Goal: Transaction & Acquisition: Obtain resource

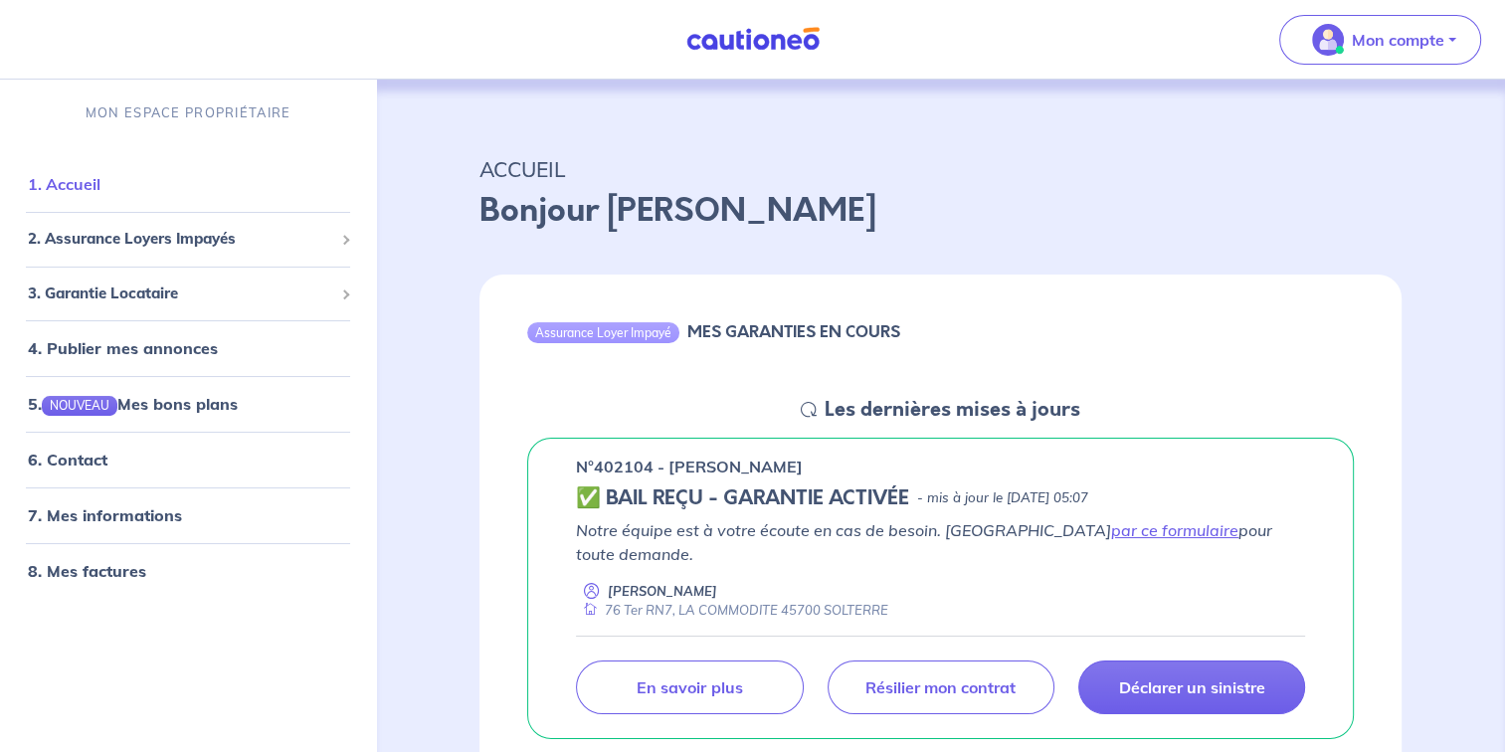
click at [81, 186] on link "1. Accueil" at bounding box center [64, 184] width 73 height 20
click at [158, 296] on span "3. Garantie Locataire" at bounding box center [180, 294] width 305 height 23
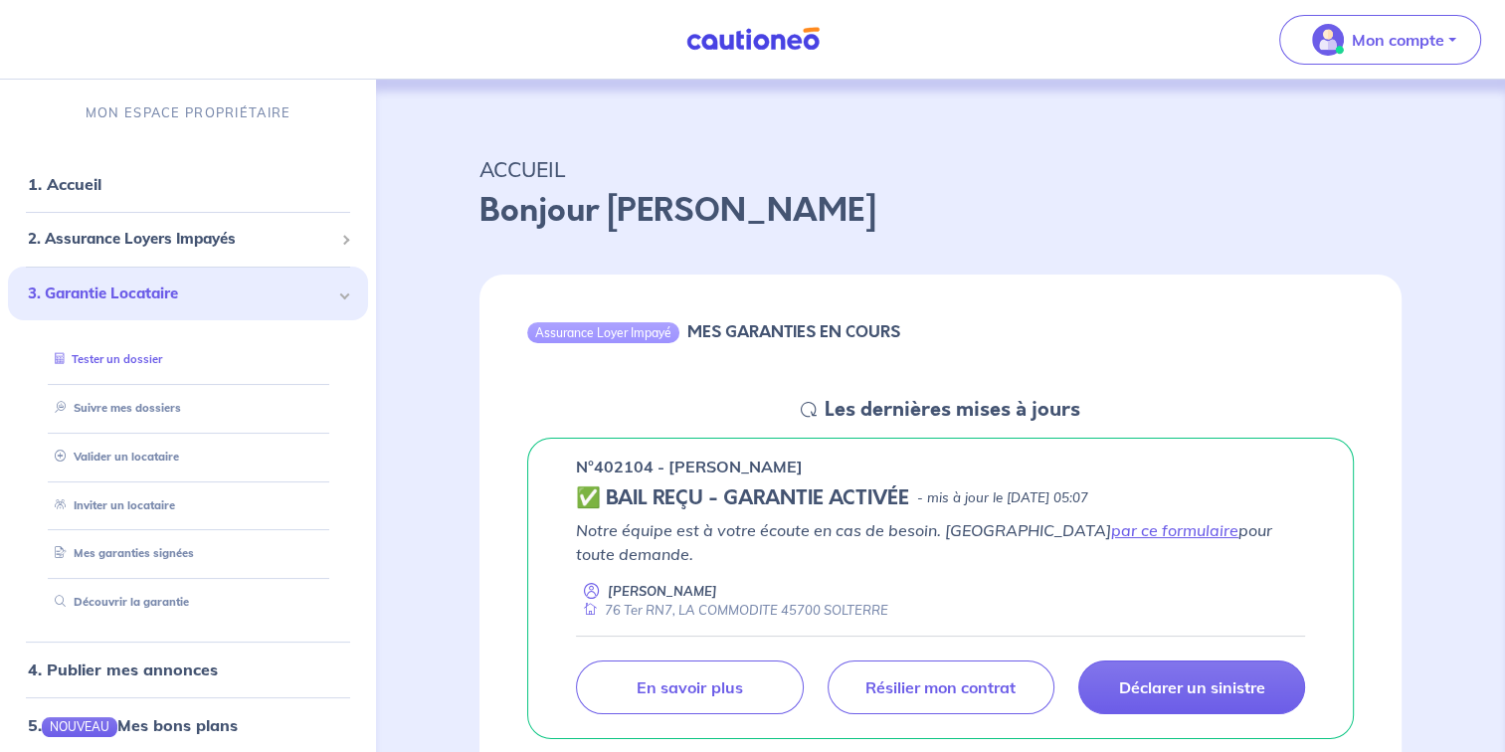
click at [141, 356] on link "Tester un dossier" at bounding box center [104, 359] width 115 height 14
click at [140, 504] on link "Inviter un locataire" at bounding box center [110, 505] width 126 height 14
select select "FR"
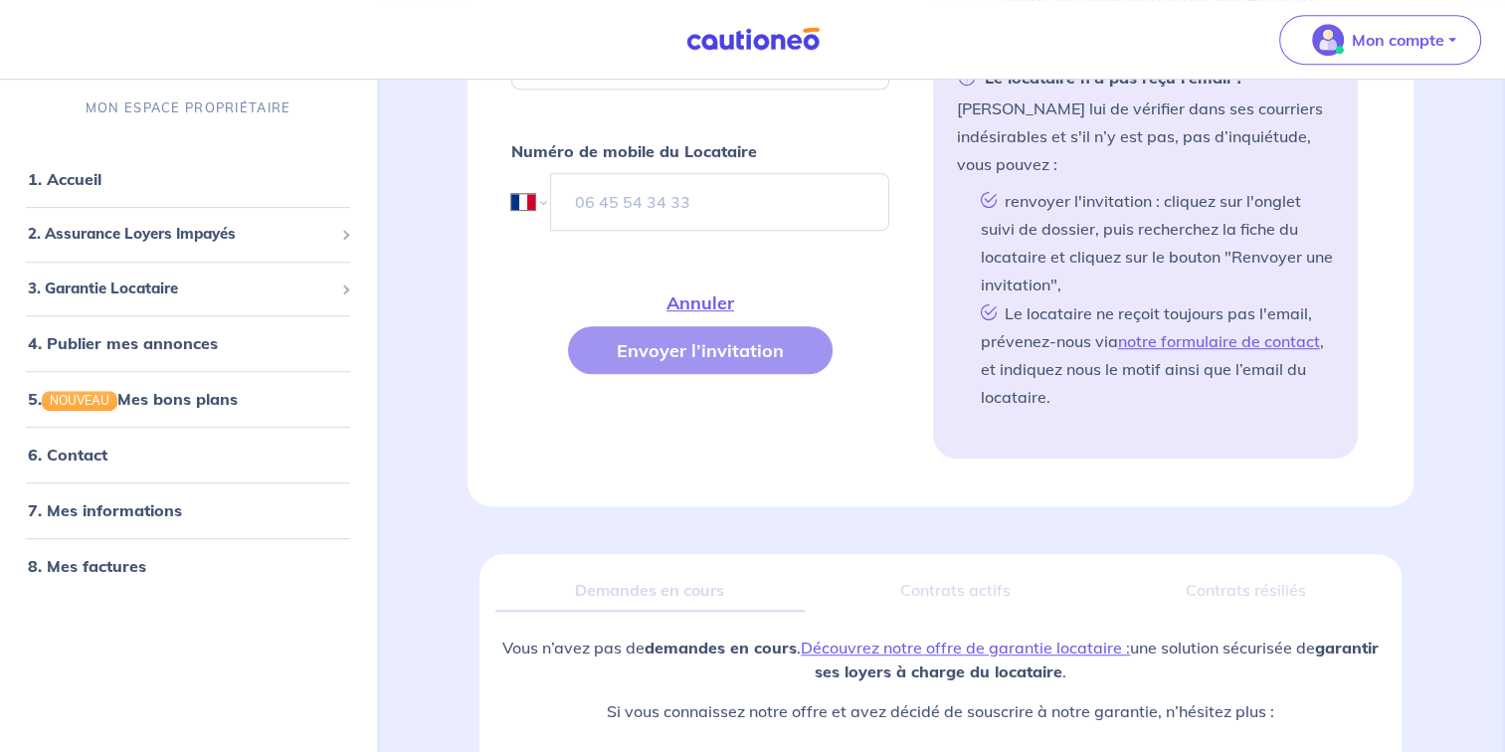
scroll to position [1162, 0]
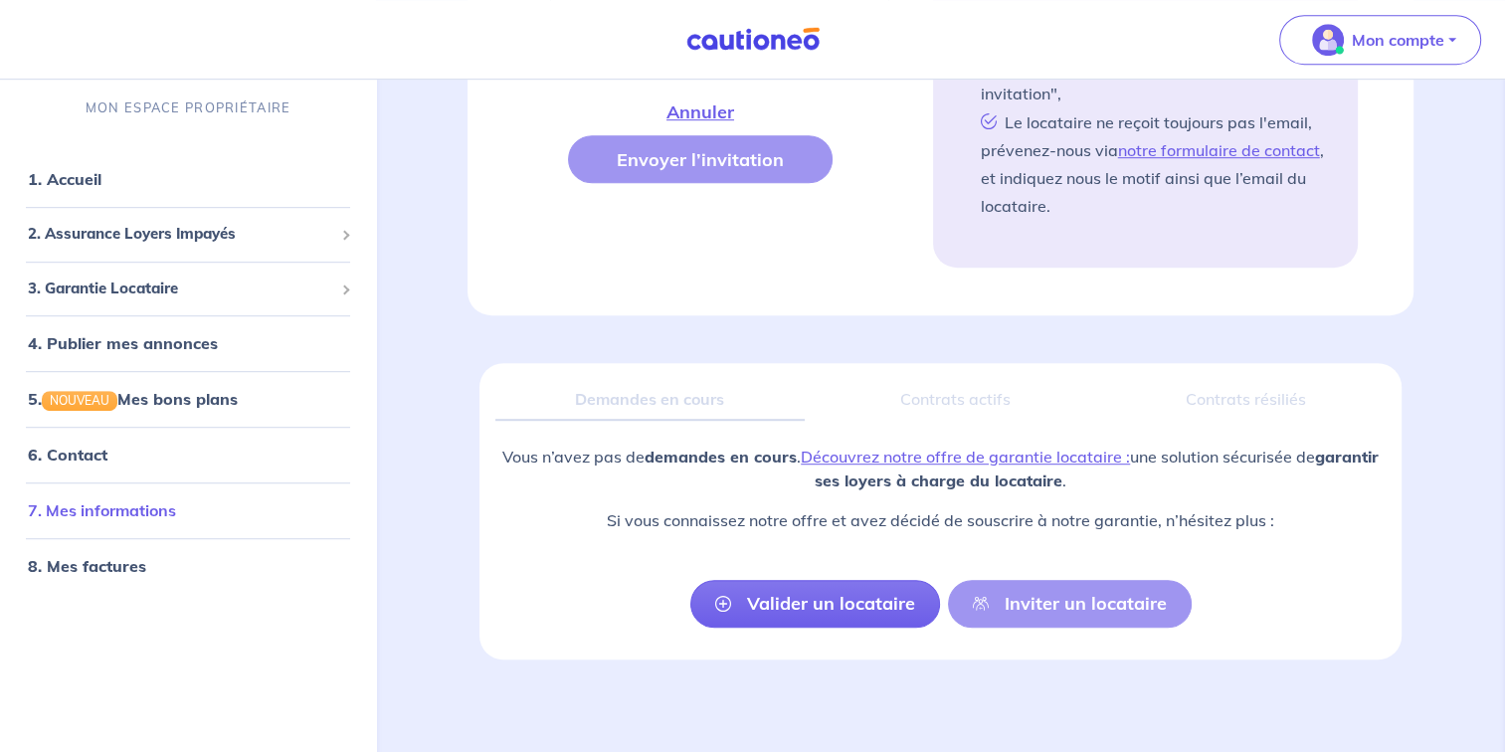
click at [99, 521] on link "7. Mes informations" at bounding box center [102, 511] width 148 height 20
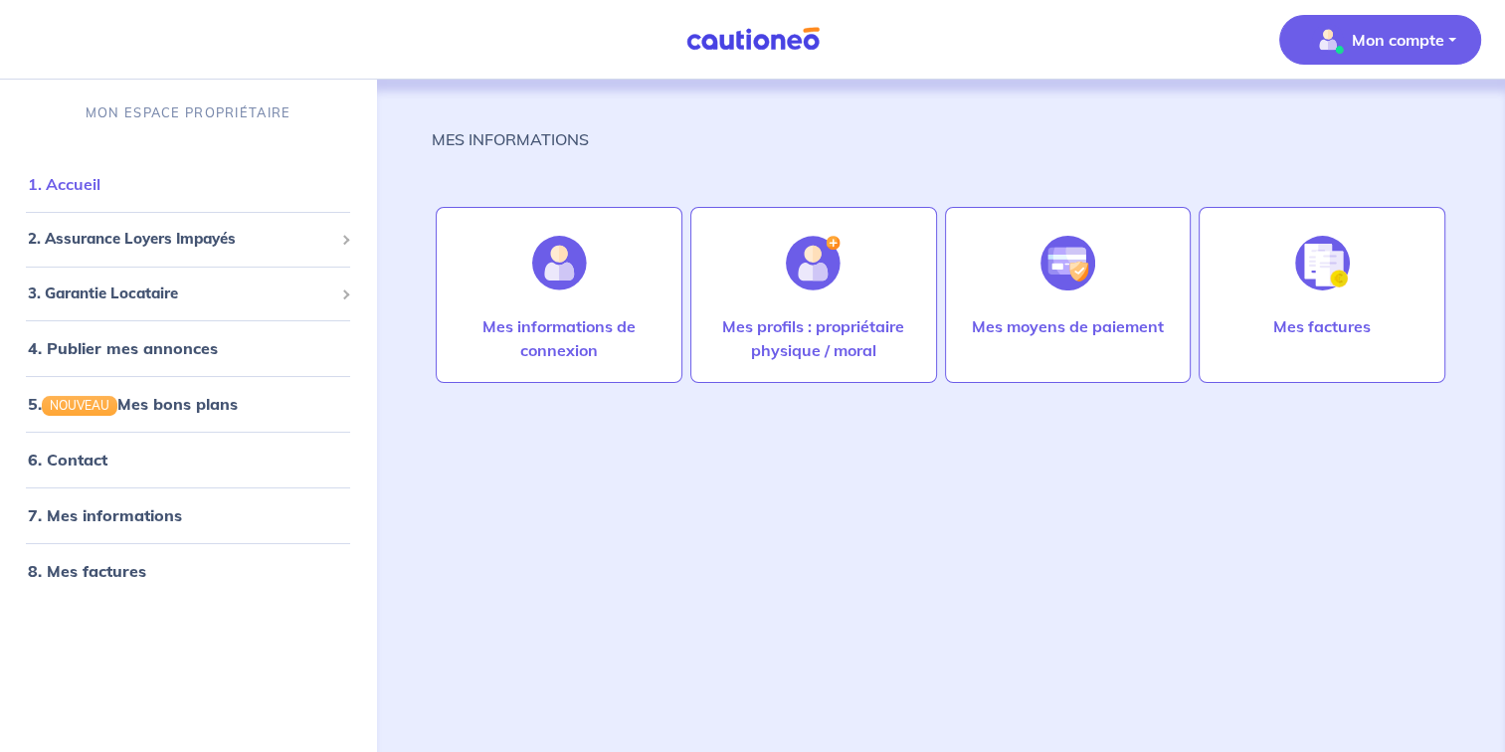
click at [100, 194] on link "1. Accueil" at bounding box center [64, 184] width 73 height 20
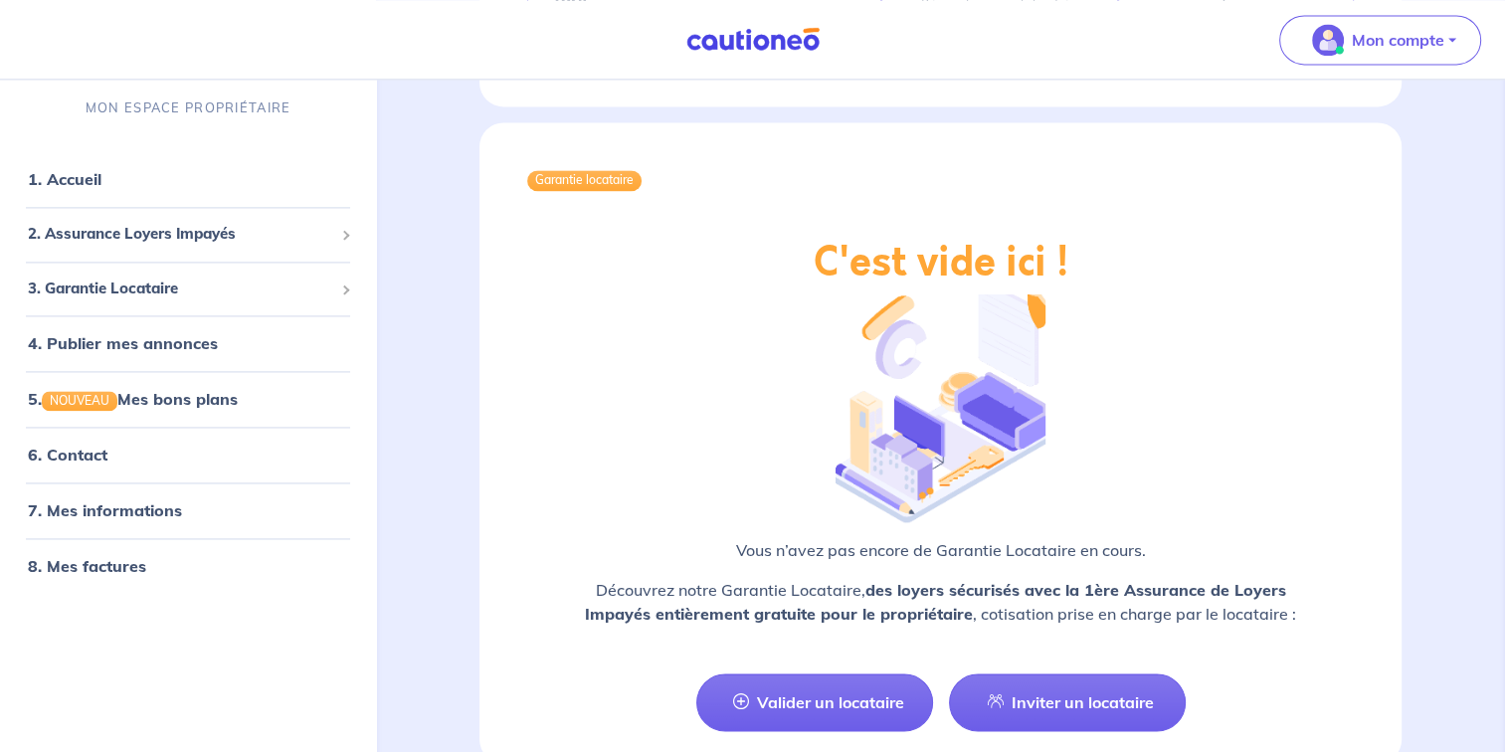
scroll to position [2824, 0]
click at [806, 675] on link "Valider un locataire" at bounding box center [814, 704] width 237 height 58
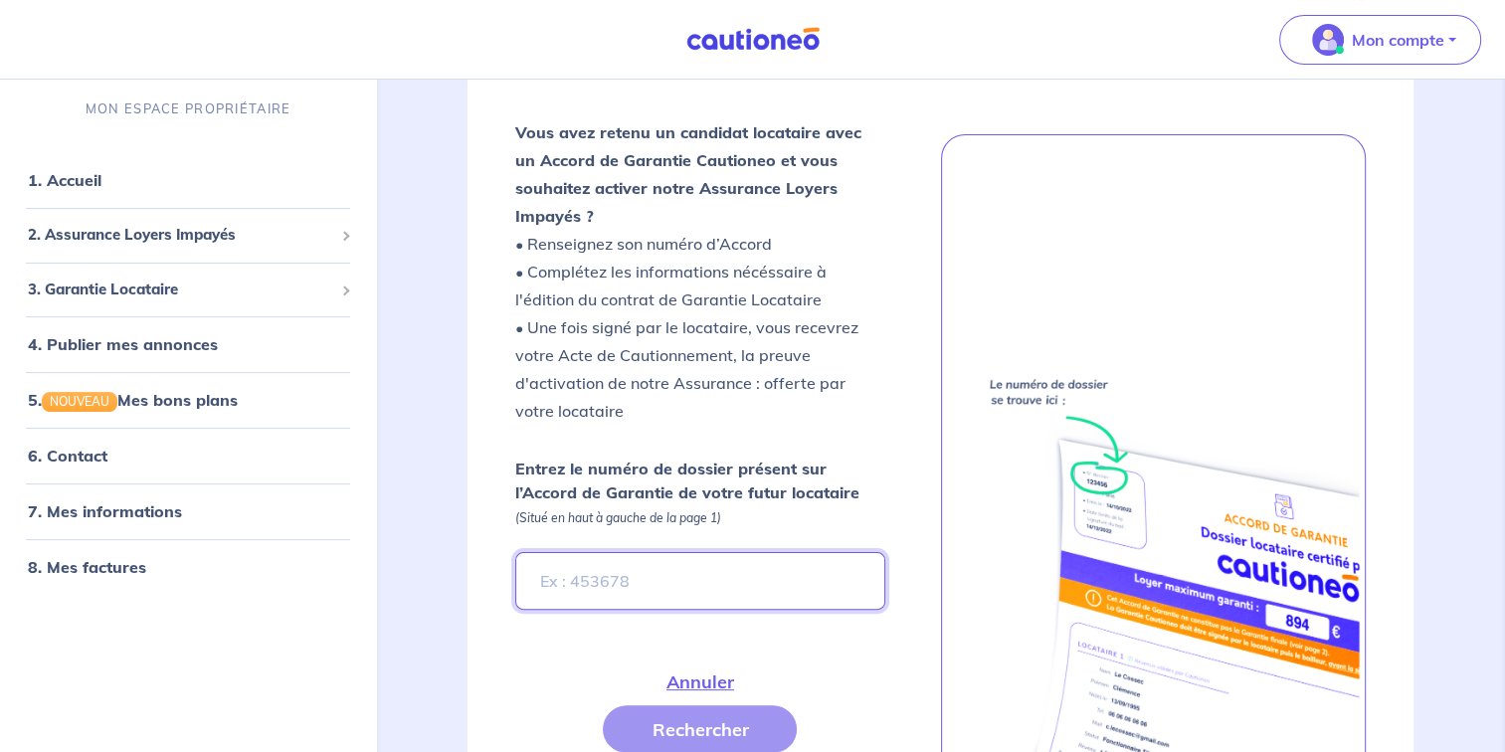
scroll to position [382, 0]
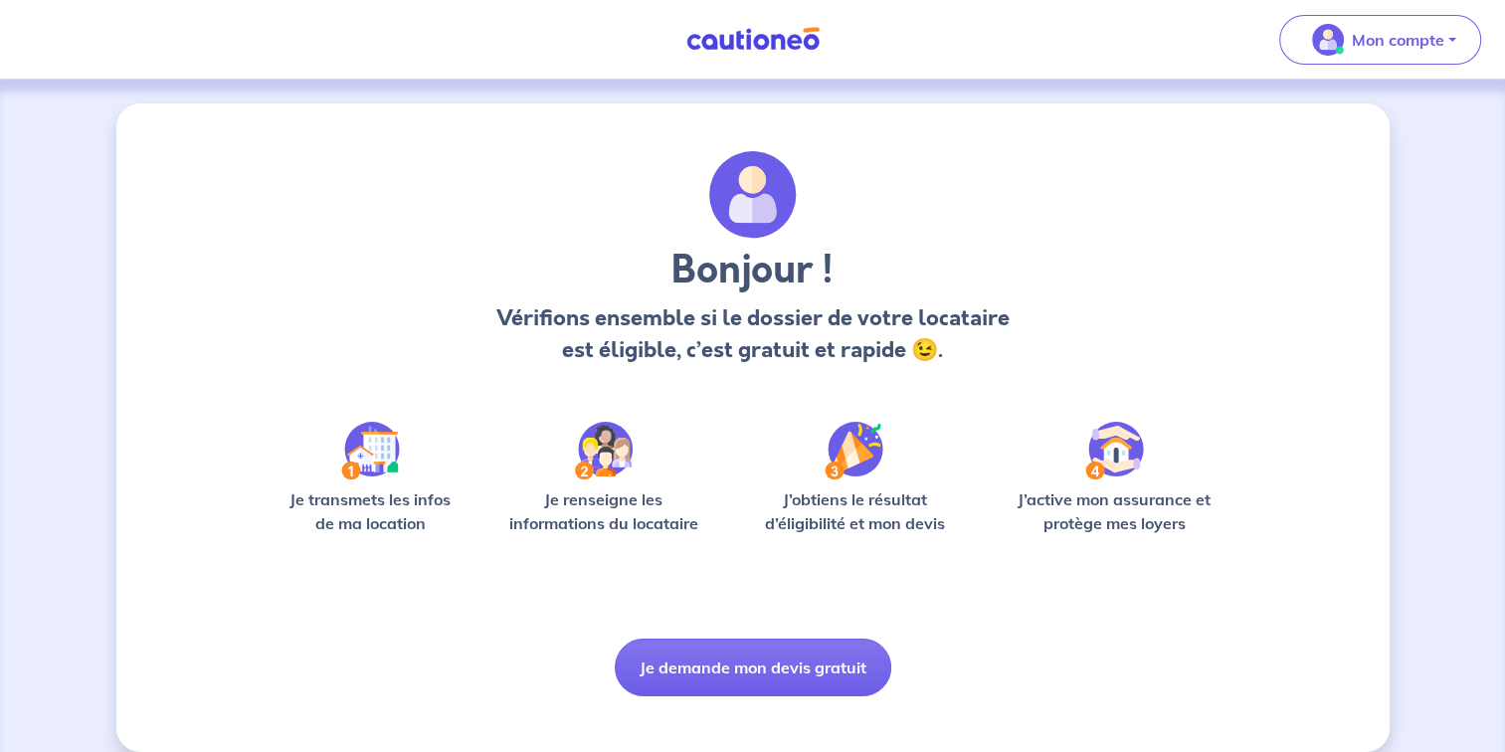
scroll to position [23, 0]
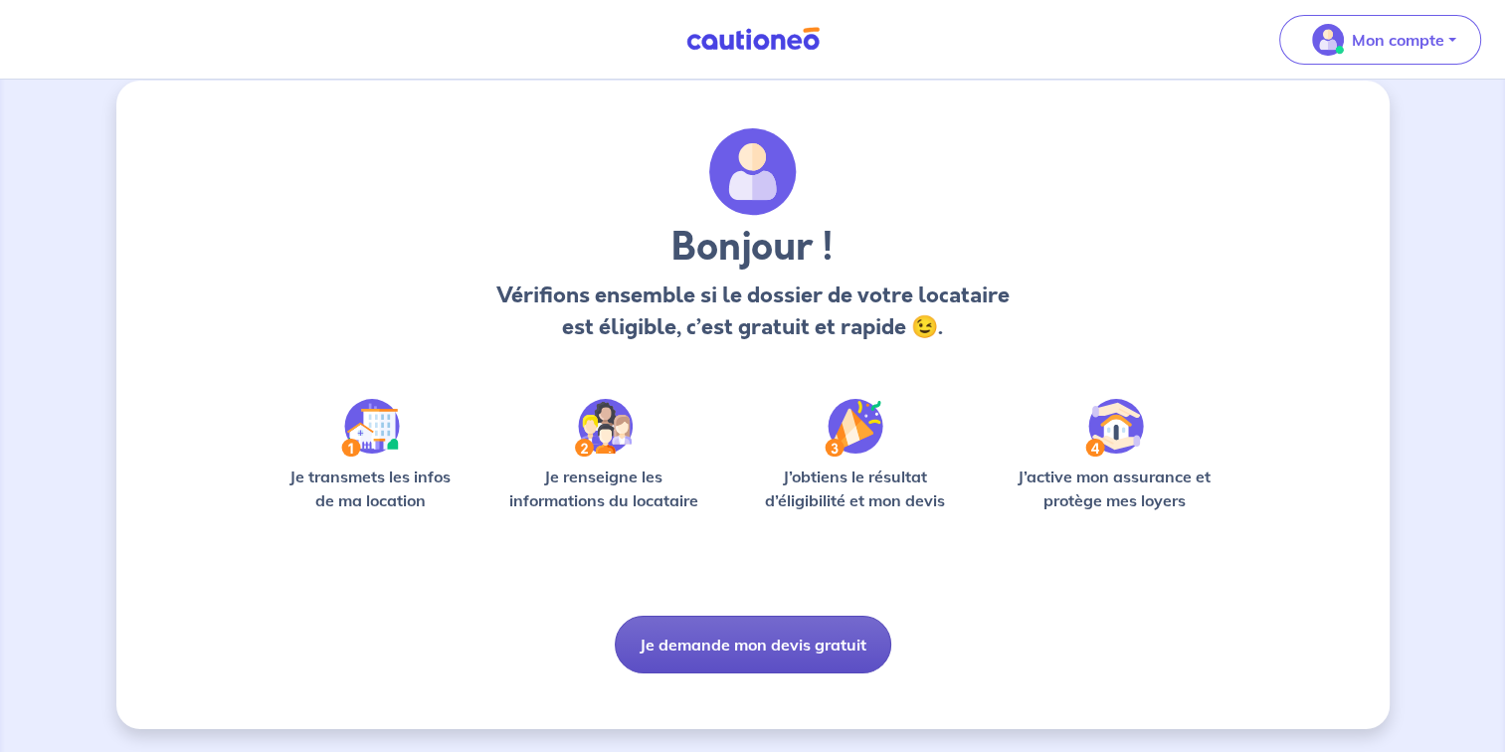
click at [790, 651] on button "Je demande mon devis gratuit" at bounding box center [753, 645] width 277 height 58
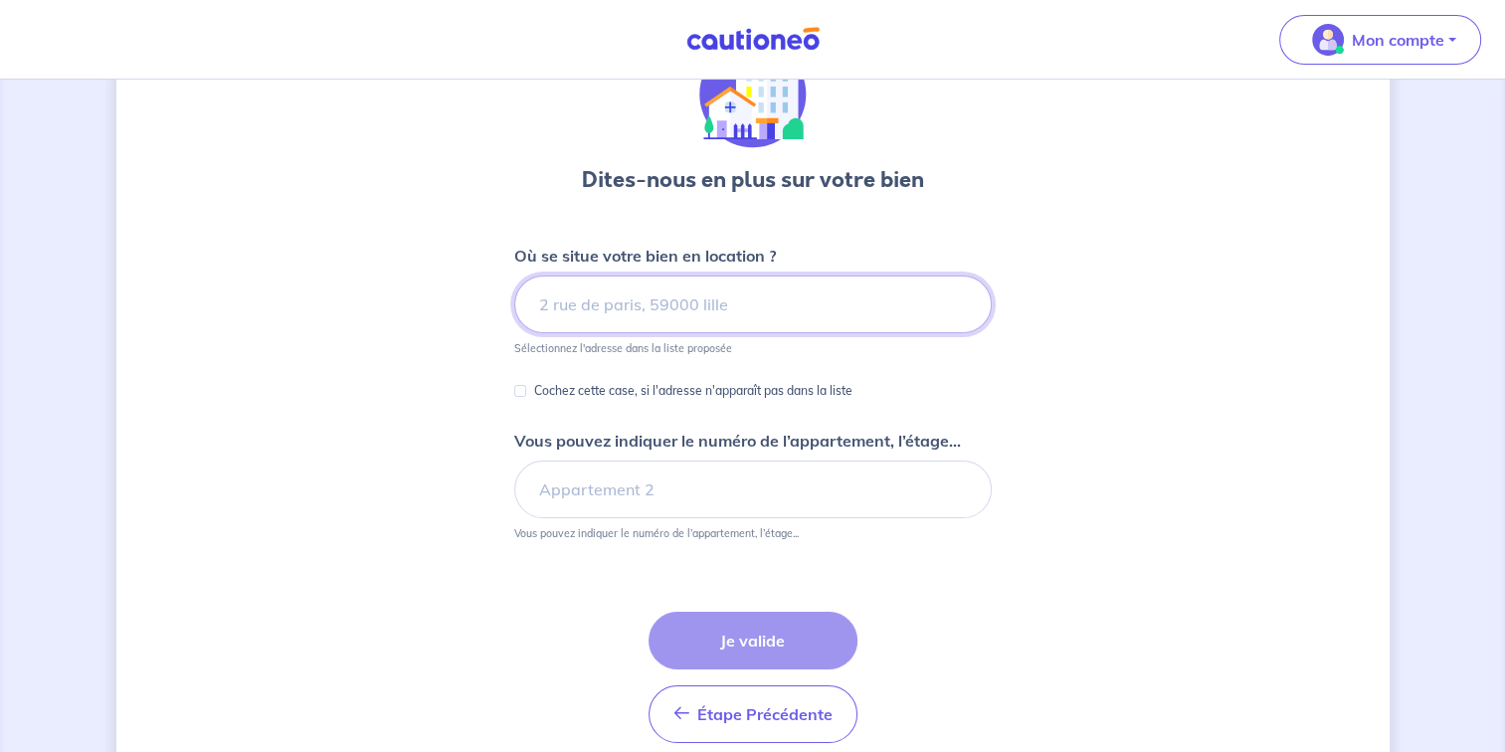
scroll to position [111, 0]
